Goal: Task Accomplishment & Management: Manage account settings

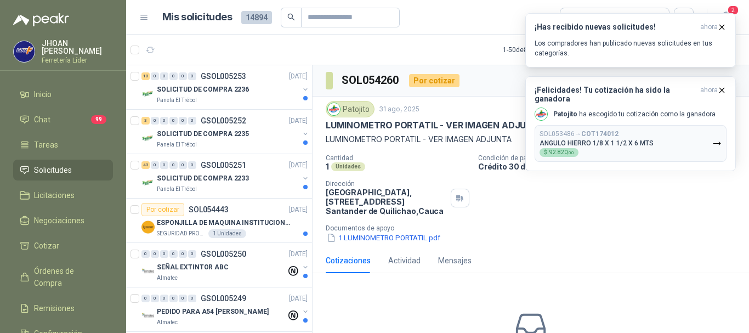
scroll to position [1207, 0]
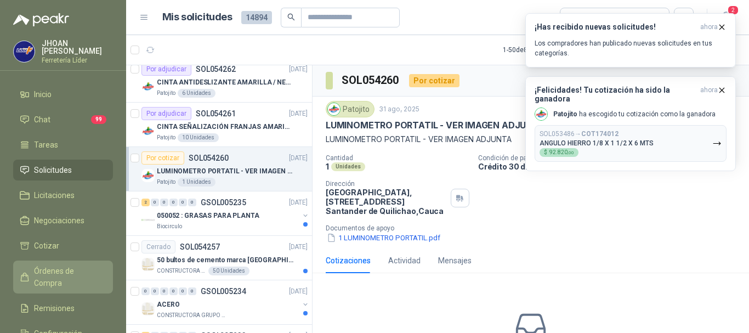
click at [71, 273] on span "Órdenes de Compra" at bounding box center [68, 277] width 69 height 24
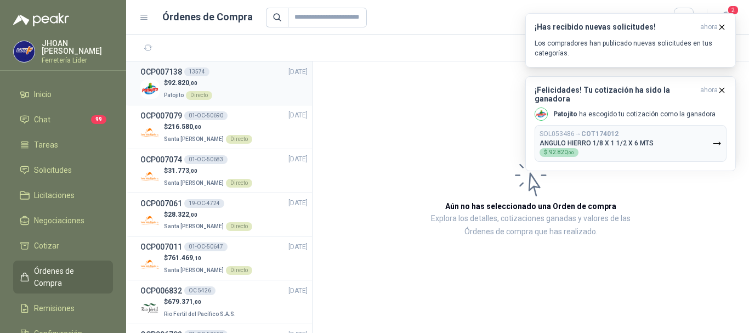
click at [227, 82] on div "$ 92.820 ,00 Patojito Directo" at bounding box center [223, 89] width 167 height 22
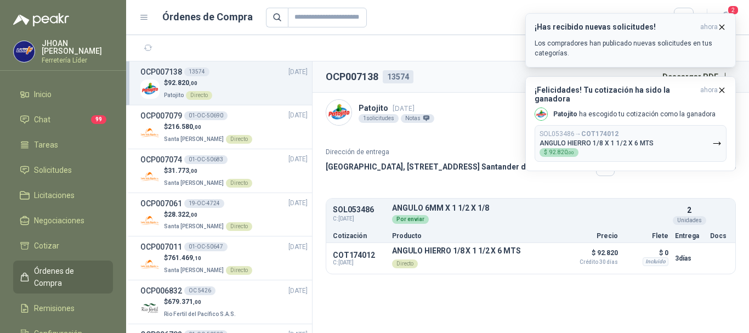
click at [723, 26] on icon "button" at bounding box center [721, 26] width 9 height 9
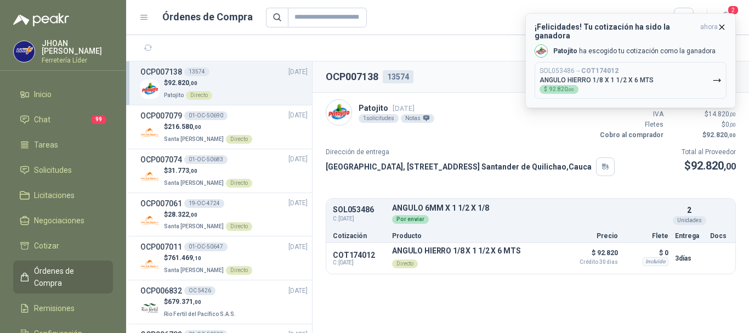
click at [722, 27] on icon "button" at bounding box center [722, 27] width 4 height 4
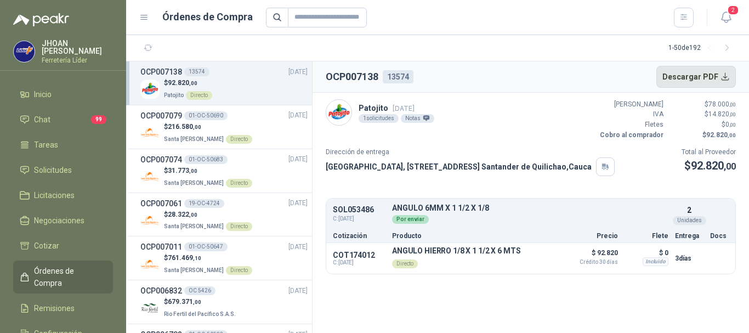
click at [726, 78] on button "Descargar PDF" at bounding box center [697, 77] width 80 height 22
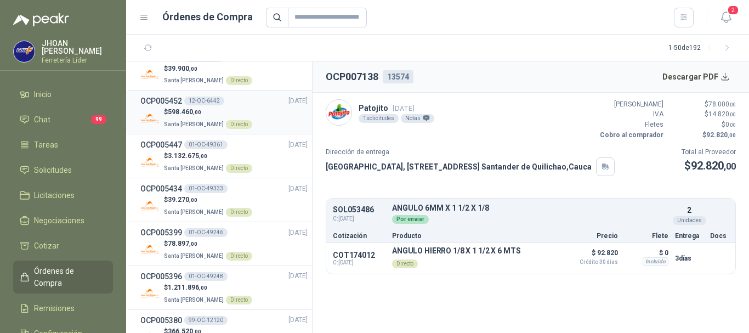
scroll to position [914, 0]
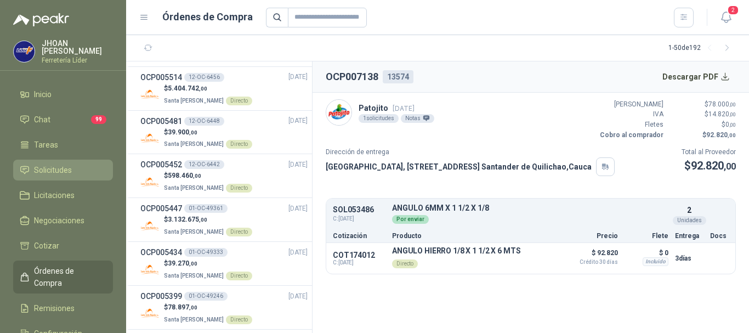
click at [70, 164] on span "Solicitudes" at bounding box center [53, 170] width 38 height 12
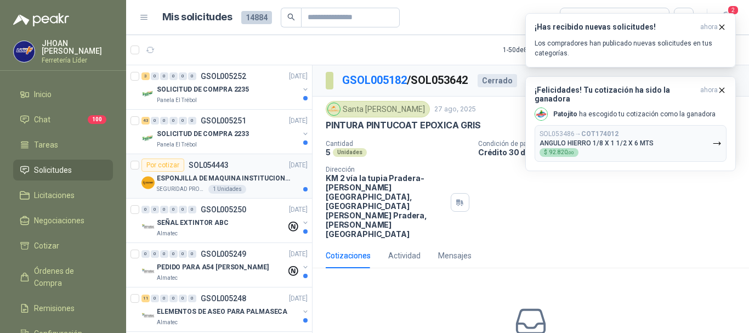
click at [189, 179] on p "ESPONJILLA DE MAQUINA INSTITUCIONAL-NEGRA X 12 UNIDADES" at bounding box center [225, 178] width 137 height 10
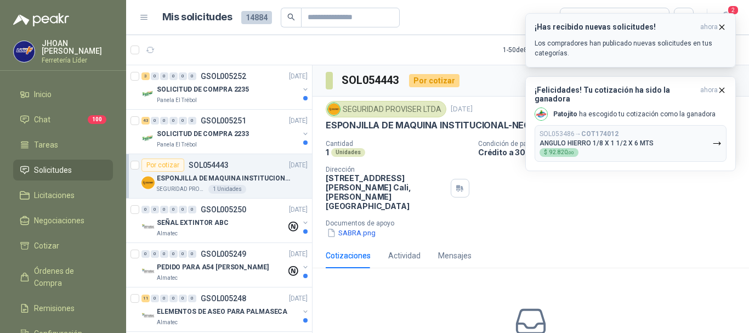
click at [719, 25] on icon "button" at bounding box center [721, 26] width 9 height 9
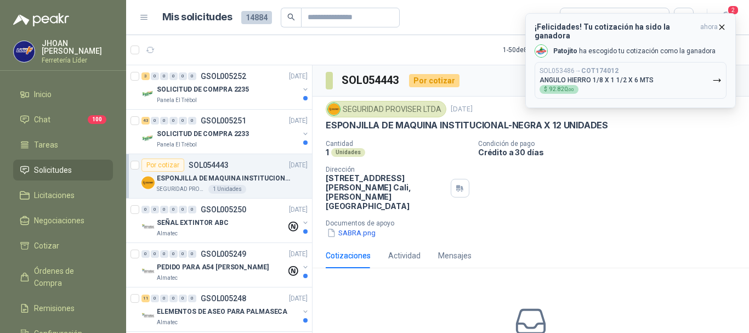
click at [725, 23] on icon "button" at bounding box center [721, 26] width 9 height 9
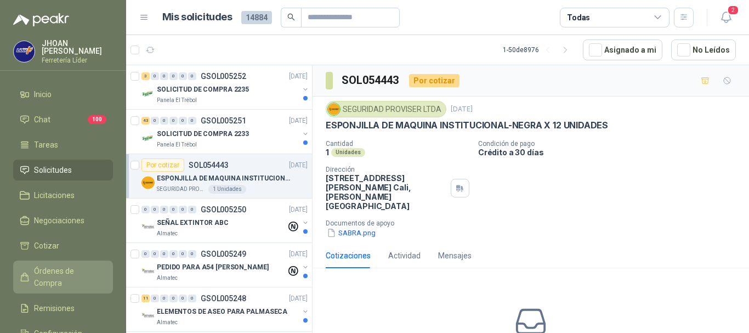
click at [56, 271] on span "Órdenes de Compra" at bounding box center [68, 277] width 69 height 24
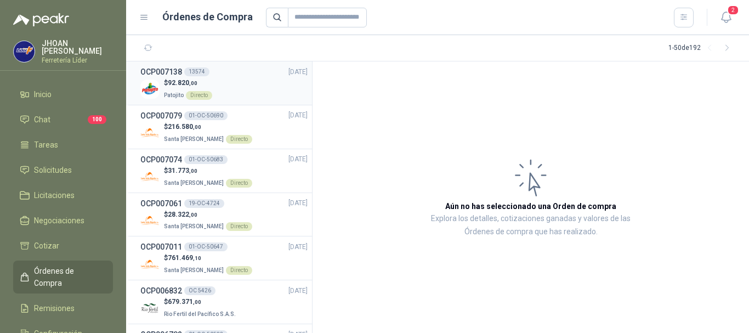
click at [244, 87] on div "$ 92.820 ,00 Patojito Directo" at bounding box center [223, 89] width 167 height 22
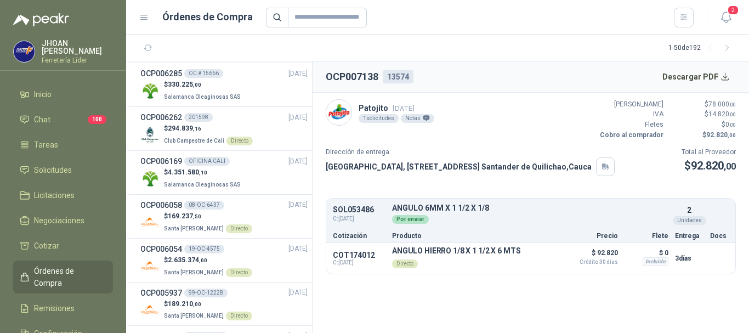
scroll to position [476, 0]
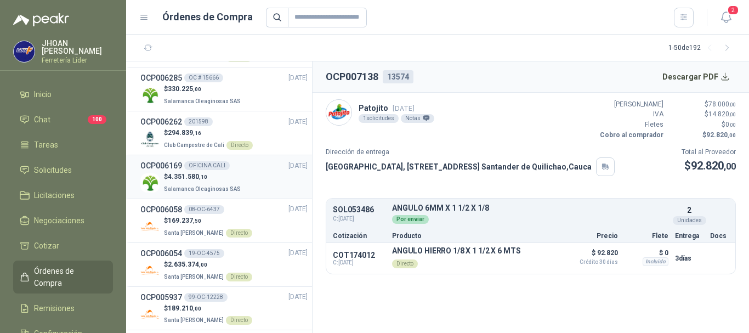
click at [196, 184] on p "Salamanca Oleaginosas SAS" at bounding box center [203, 188] width 79 height 12
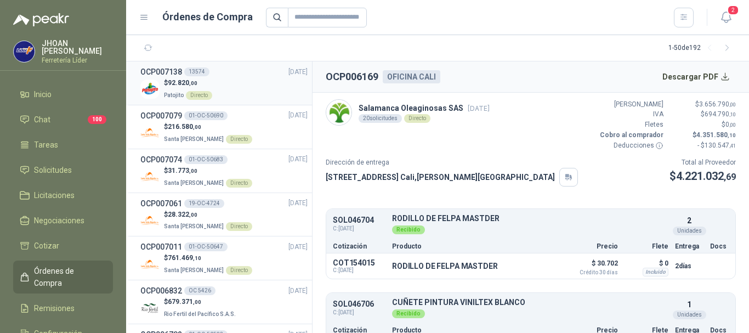
click at [243, 93] on div "$ 92.820 ,00 Patojito Directo" at bounding box center [223, 89] width 167 height 22
